Goal: Leave review/rating: Leave review/rating

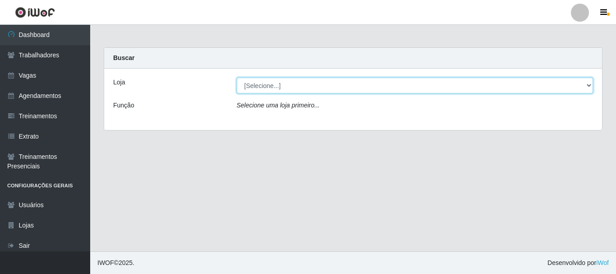
click at [308, 80] on select "[Selecione...] FrigoMaster" at bounding box center [415, 86] width 357 height 16
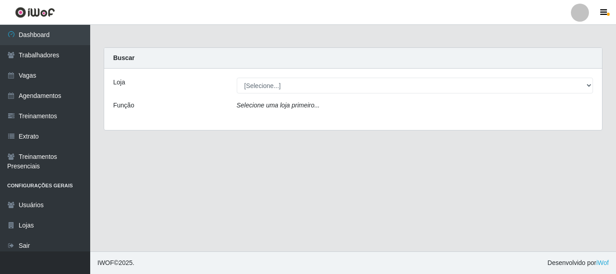
click at [279, 122] on div "Loja [Selecione...] FrigoMaster Função Selecione uma loja primeiro..." at bounding box center [353, 99] width 498 height 61
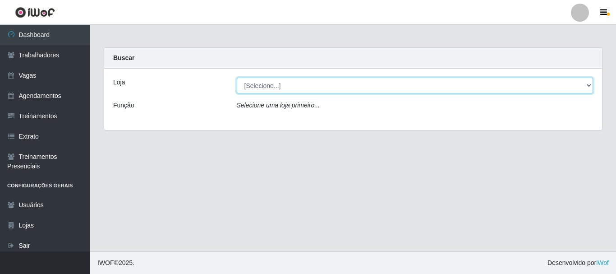
click at [277, 91] on select "[Selecione...] FrigoMaster" at bounding box center [415, 86] width 357 height 16
select select "392"
click at [237, 78] on select "[Selecione...] FrigoMaster" at bounding box center [415, 86] width 357 height 16
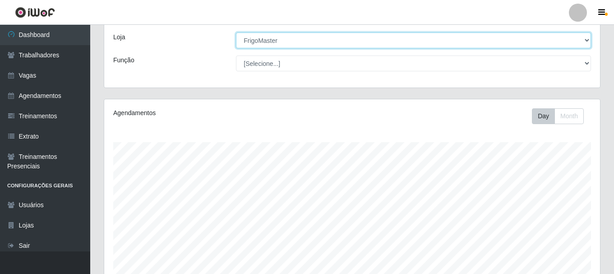
scroll to position [212, 0]
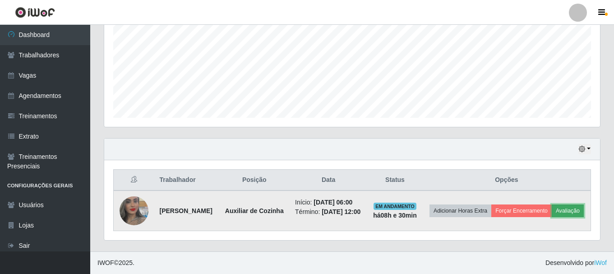
click at [552, 214] on button "Avaliação" at bounding box center [568, 210] width 32 height 13
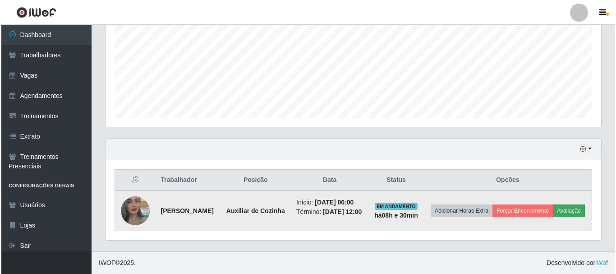
scroll to position [187, 491]
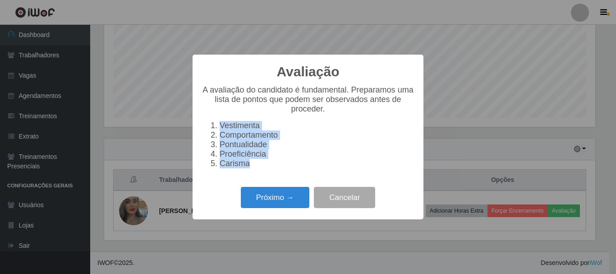
drag, startPoint x: 248, startPoint y: 170, endPoint x: 215, endPoint y: 123, distance: 57.3
click at [215, 123] on ol "Vestimenta Comportamento Pontualidade Proeficiência Carisma" at bounding box center [308, 144] width 213 height 47
copy ol "Vestimenta Comportamento Pontualidade Proeficiência Carisma"
click at [295, 210] on div "Próximo → Cancelar" at bounding box center [308, 198] width 213 height 26
click at [294, 201] on button "Próximo →" at bounding box center [275, 197] width 69 height 21
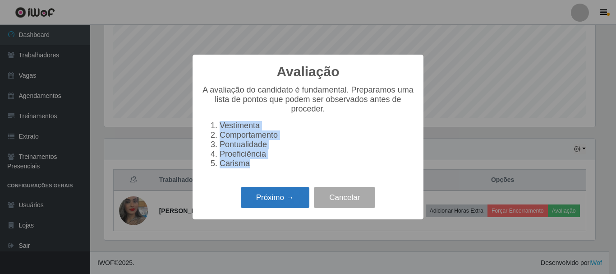
scroll to position [450993, 450689]
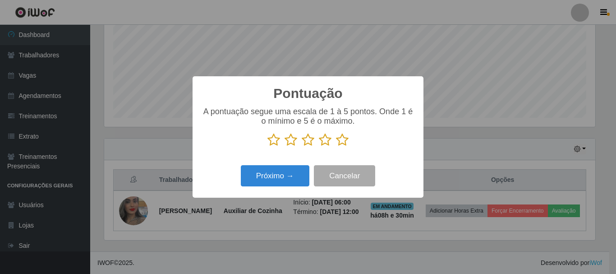
click at [339, 142] on icon at bounding box center [342, 140] width 13 height 14
click at [336, 147] on input "radio" at bounding box center [336, 147] width 0 height 0
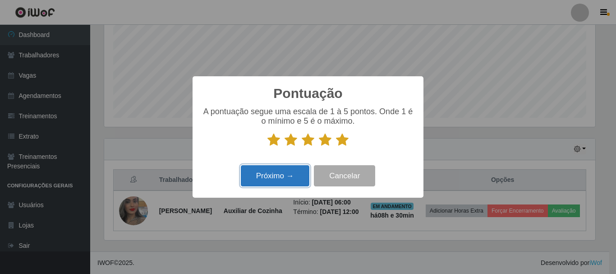
click at [270, 171] on button "Próximo →" at bounding box center [275, 175] width 69 height 21
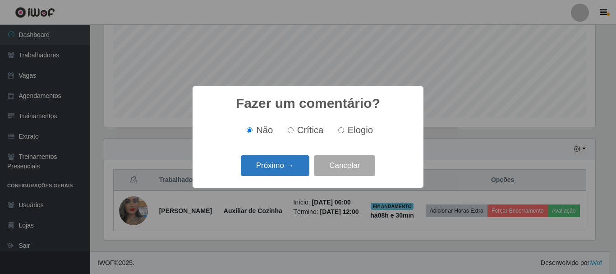
click at [276, 173] on button "Próximo →" at bounding box center [275, 165] width 69 height 21
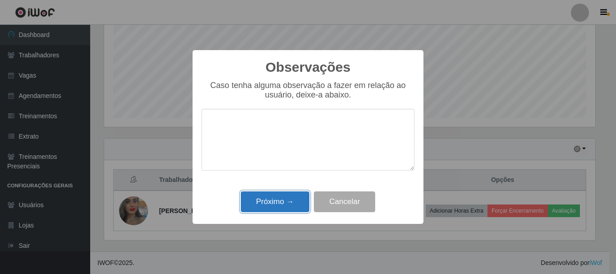
click at [282, 208] on button "Próximo →" at bounding box center [275, 201] width 69 height 21
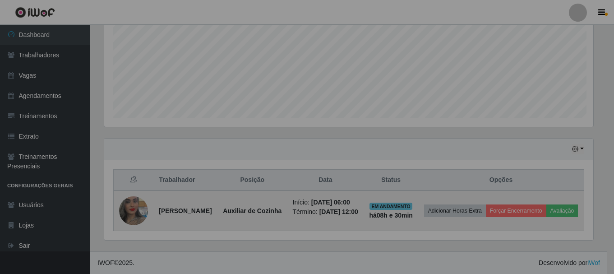
scroll to position [187, 496]
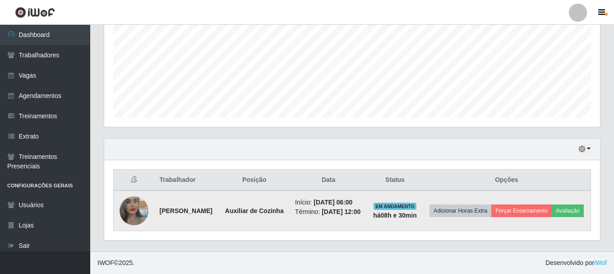
click at [135, 203] on img at bounding box center [134, 210] width 29 height 51
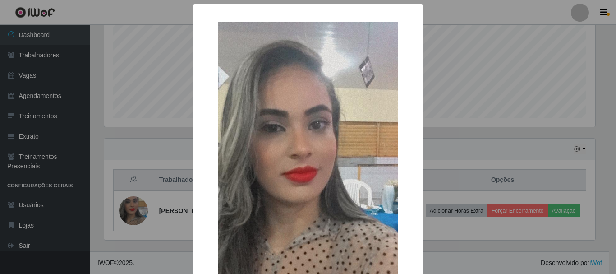
click at [143, 159] on div "× OK Cancel" at bounding box center [308, 137] width 616 height 274
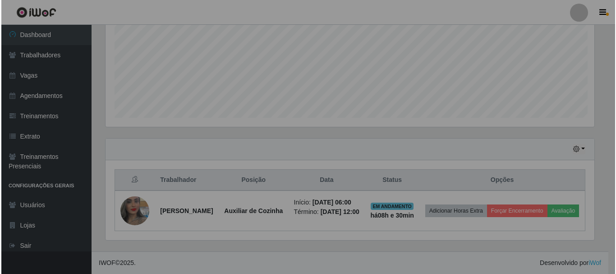
scroll to position [187, 496]
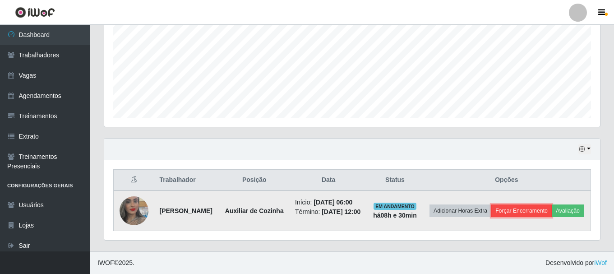
click at [531, 204] on button "Forçar Encerramento" at bounding box center [521, 210] width 60 height 13
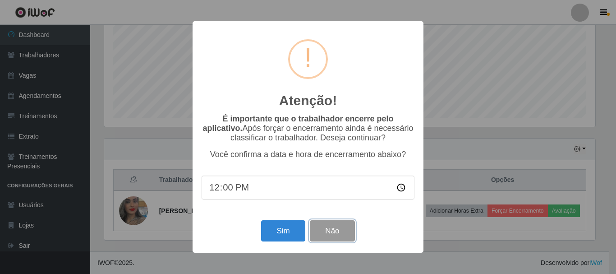
click at [323, 234] on button "Não" at bounding box center [332, 230] width 45 height 21
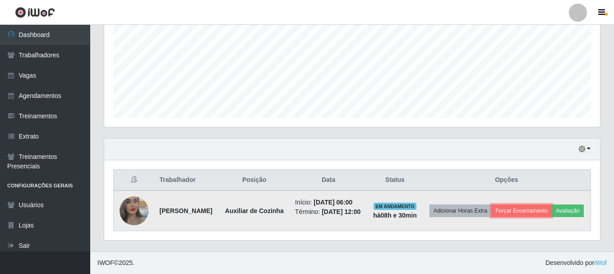
scroll to position [205, 0]
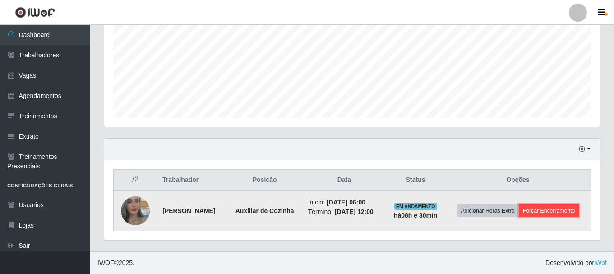
click at [535, 211] on button "Forçar Encerramento" at bounding box center [549, 210] width 60 height 13
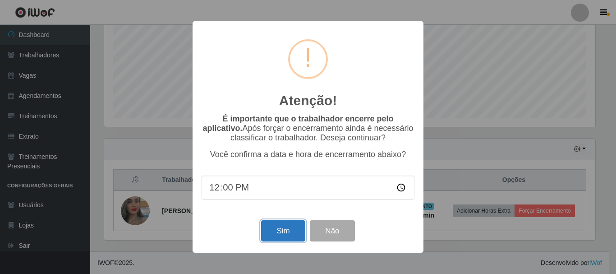
click at [285, 234] on button "Sim" at bounding box center [283, 230] width 44 height 21
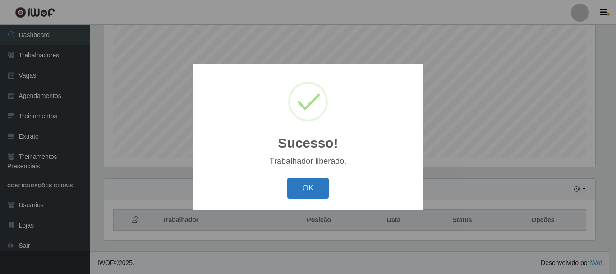
click at [299, 191] on button "OK" at bounding box center [308, 188] width 42 height 21
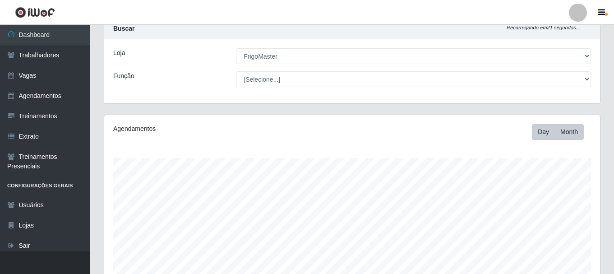
scroll to position [0, 0]
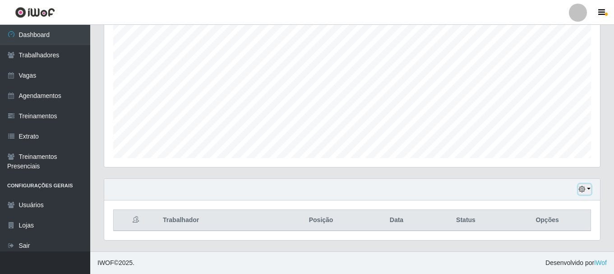
click at [584, 184] on button "button" at bounding box center [584, 189] width 13 height 10
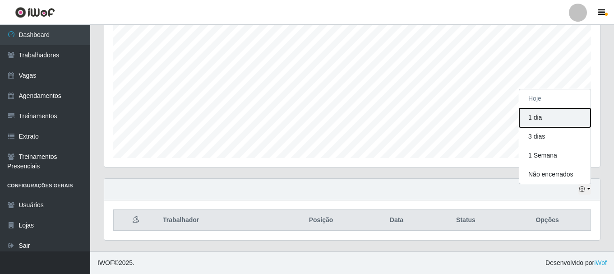
click at [537, 120] on button "1 dia" at bounding box center [554, 117] width 71 height 19
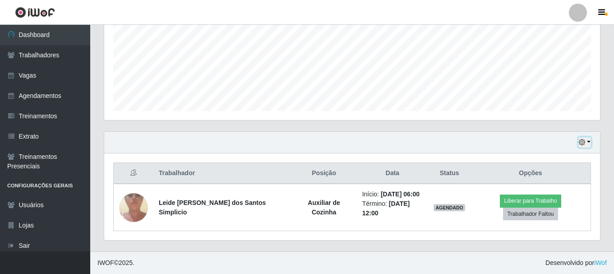
click at [582, 145] on icon "button" at bounding box center [582, 142] width 6 height 6
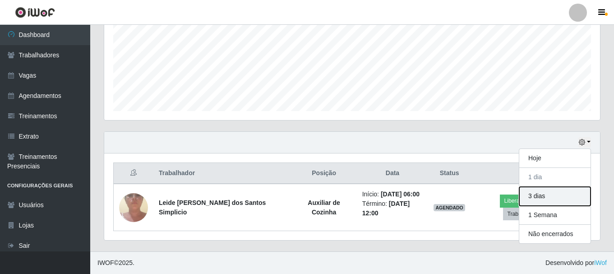
click at [536, 199] on button "3 dias" at bounding box center [554, 196] width 71 height 19
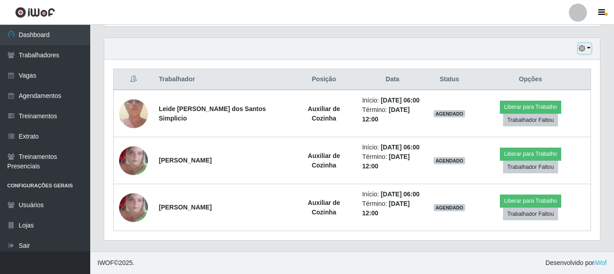
click at [583, 51] on icon "button" at bounding box center [582, 48] width 6 height 6
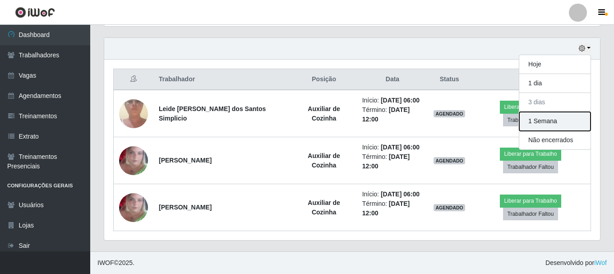
click at [564, 122] on button "1 Semana" at bounding box center [554, 121] width 71 height 19
